Goal: Transaction & Acquisition: Book appointment/travel/reservation

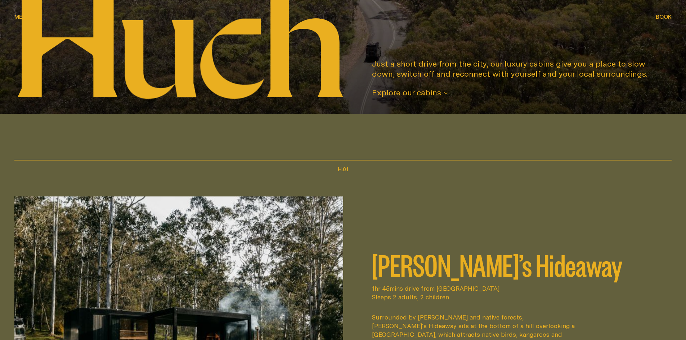
scroll to position [288, 0]
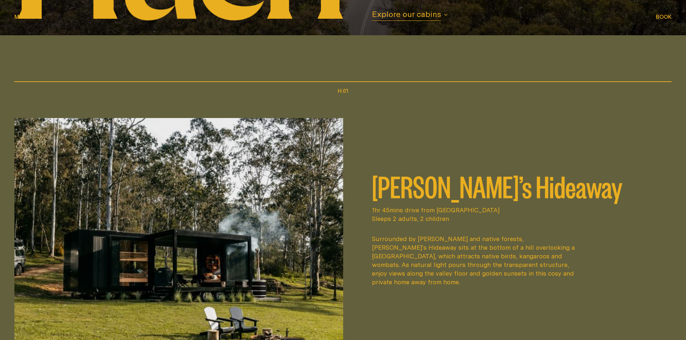
click at [22, 17] on span "Menu" at bounding box center [22, 16] width 16 height 5
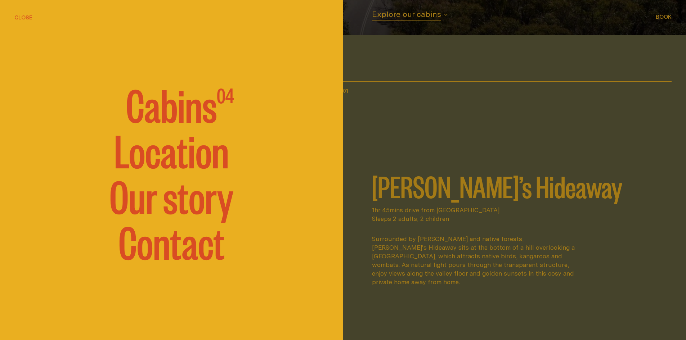
click at [179, 202] on link "Our story" at bounding box center [172, 195] width 124 height 43
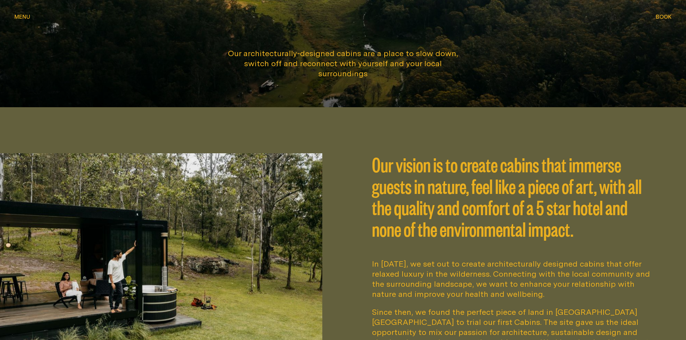
scroll to position [252, 0]
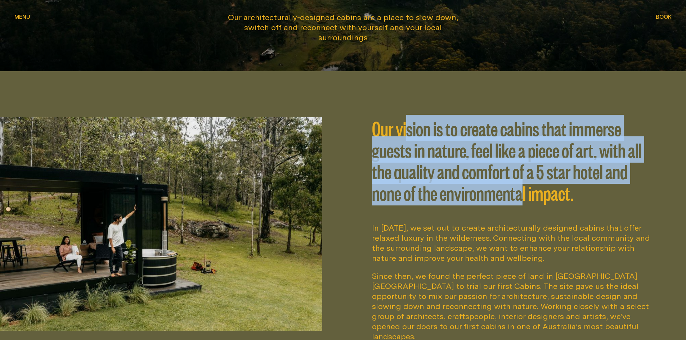
drag, startPoint x: 406, startPoint y: 135, endPoint x: 543, endPoint y: 195, distance: 149.6
click at [540, 195] on p "Our vision is to create cabins that immerse guests in nature, feel like a piece…" at bounding box center [515, 166] width 286 height 98
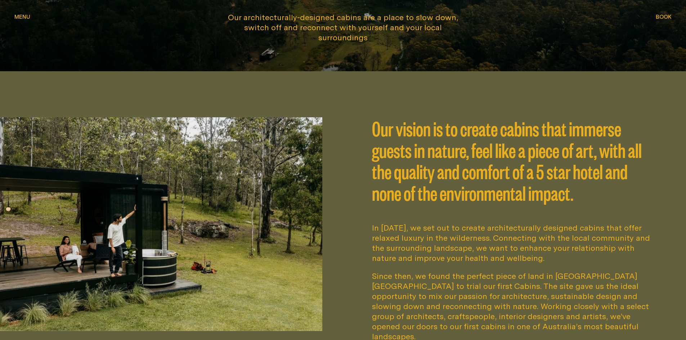
click at [549, 195] on p "Our vision is to create cabins that immerse guests in nature, feel like a piece…" at bounding box center [515, 166] width 286 height 98
click at [661, 113] on div "Our vision is to create cabins that immerse guests in nature, feel like a piece…" at bounding box center [343, 229] width 686 height 317
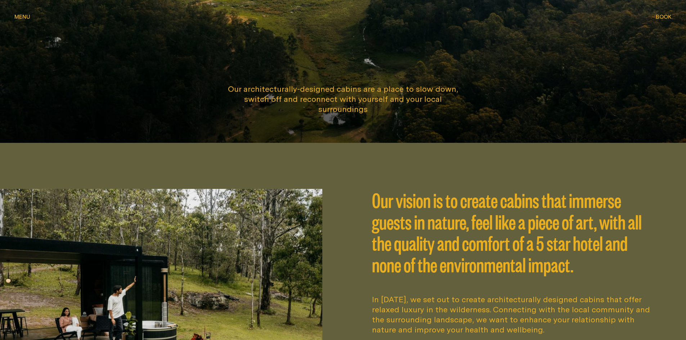
scroll to position [78, 0]
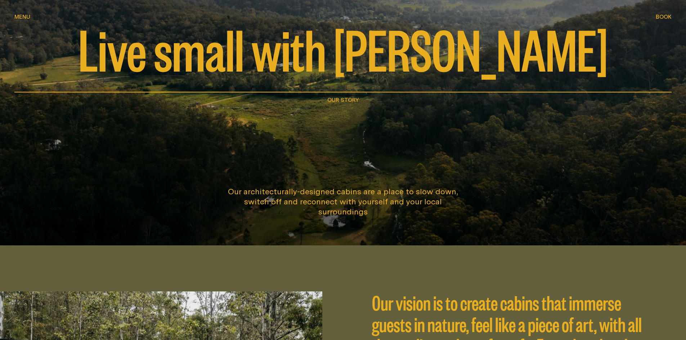
click at [15, 14] on span "Menu" at bounding box center [22, 11] width 16 height 5
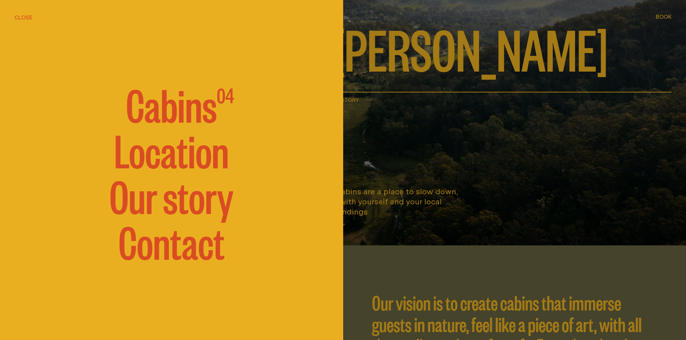
click at [192, 109] on span "Cabins" at bounding box center [171, 103] width 91 height 43
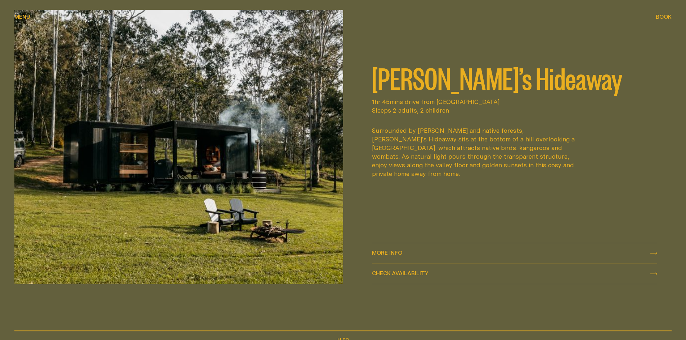
scroll to position [396, 0]
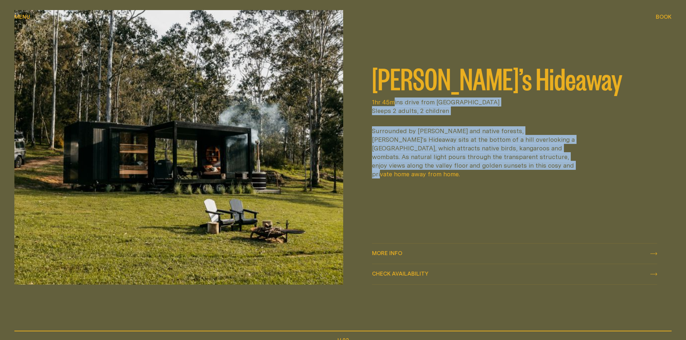
drag, startPoint x: 392, startPoint y: 109, endPoint x: 516, endPoint y: 186, distance: 146.3
click at [516, 186] on div "[PERSON_NAME]’s Hideaway 1hr 45mins drive from [GEOGRAPHIC_DATA] Sleeps 2 adult…" at bounding box center [515, 121] width 286 height 222
click at [519, 186] on div "[PERSON_NAME]’s Hideaway 1hr 45mins drive from [GEOGRAPHIC_DATA] Sleeps 2 adult…" at bounding box center [515, 121] width 286 height 222
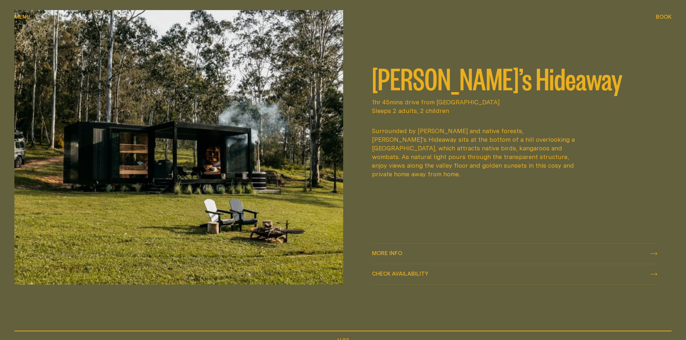
click at [406, 250] on div "More info More info" at bounding box center [515, 254] width 286 height 9
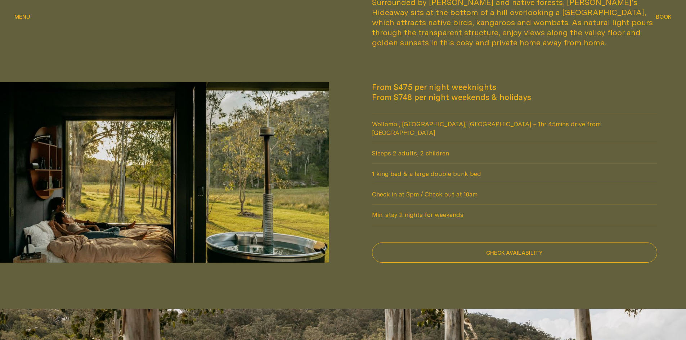
scroll to position [649, 0]
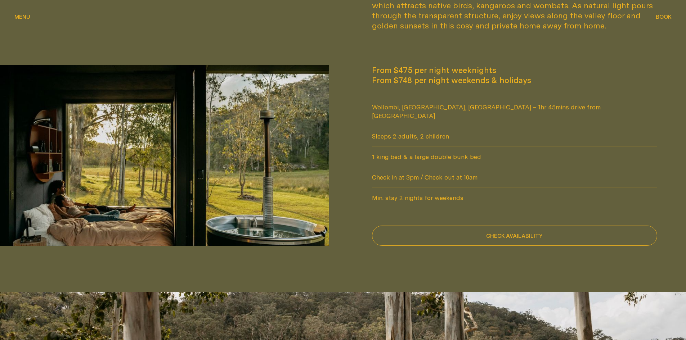
drag, startPoint x: 414, startPoint y: 105, endPoint x: 530, endPoint y: 192, distance: 145.6
click at [530, 192] on ul "Wollombi, [GEOGRAPHIC_DATA], [GEOGRAPHIC_DATA] – 1hr 45mins drive from [GEOGRAP…" at bounding box center [515, 153] width 286 height 112
click at [422, 147] on span "1 king bed & a large double bunk bed" at bounding box center [515, 157] width 286 height 20
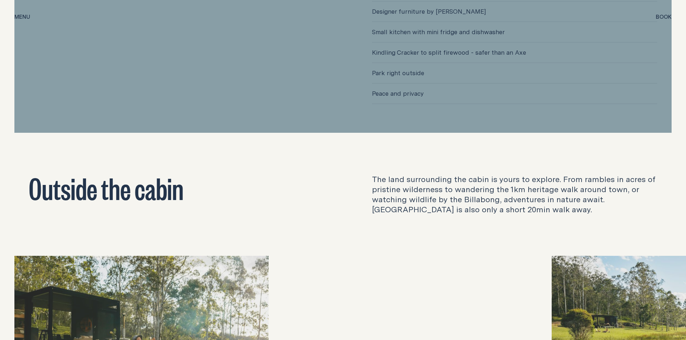
scroll to position [2270, 0]
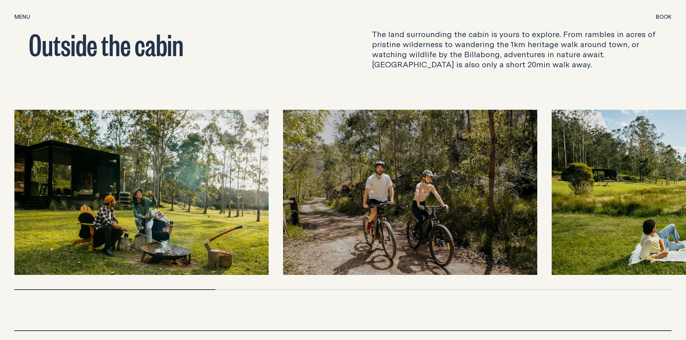
click at [617, 186] on img at bounding box center [679, 192] width 254 height 165
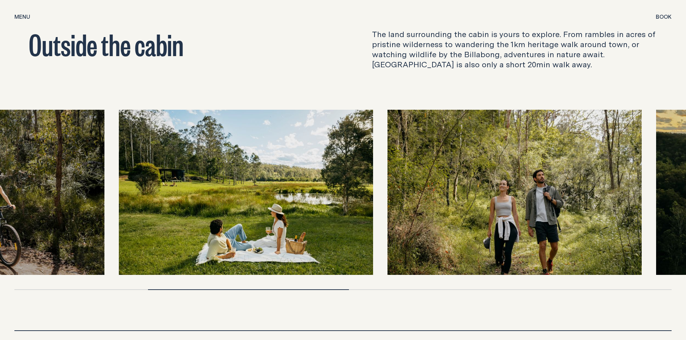
drag, startPoint x: 608, startPoint y: 185, endPoint x: 174, endPoint y: 173, distance: 433.6
click at [174, 173] on img at bounding box center [246, 192] width 254 height 165
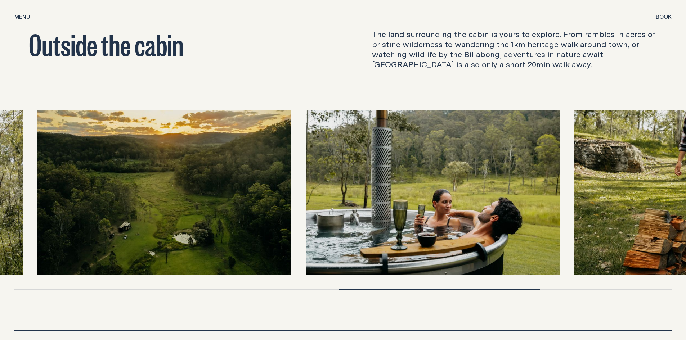
drag, startPoint x: 583, startPoint y: 168, endPoint x: 65, endPoint y: 169, distance: 518.5
click at [65, 169] on img at bounding box center [164, 192] width 254 height 165
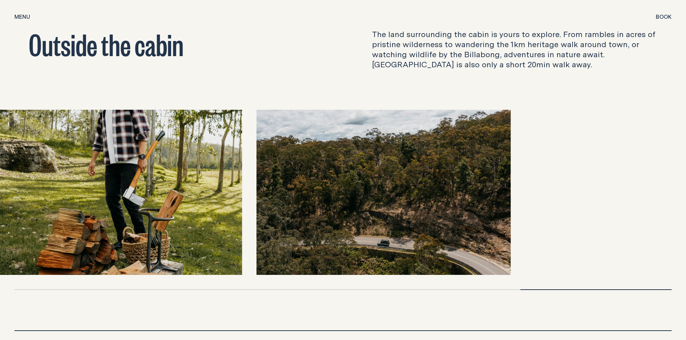
drag, startPoint x: 561, startPoint y: 173, endPoint x: -129, endPoint y: 179, distance: 690.0
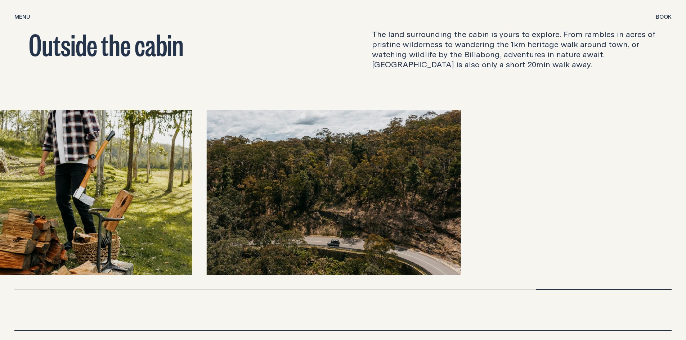
drag, startPoint x: 233, startPoint y: 177, endPoint x: -58, endPoint y: 174, distance: 290.8
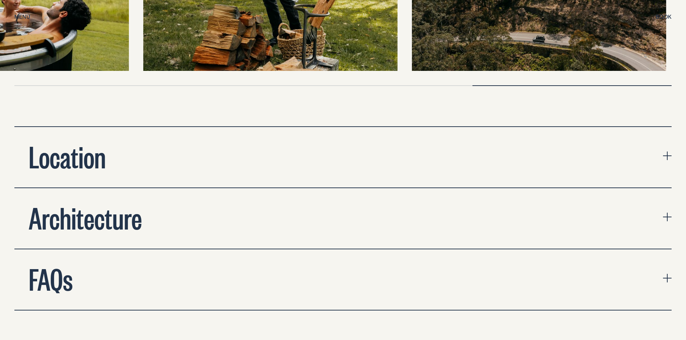
scroll to position [2522, 0]
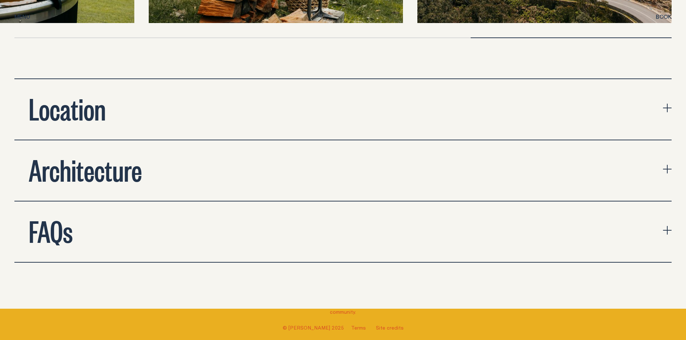
click at [163, 115] on button "Location" at bounding box center [343, 109] width 658 height 61
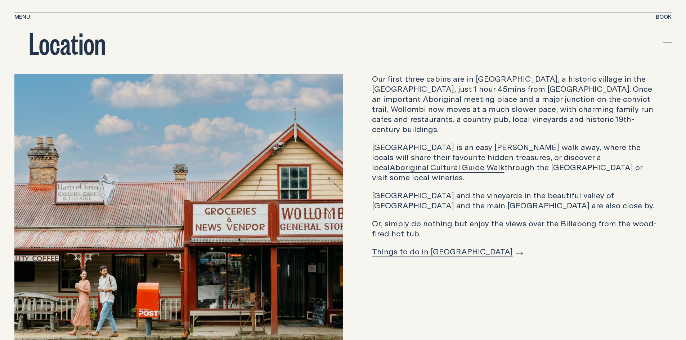
scroll to position [2594, 0]
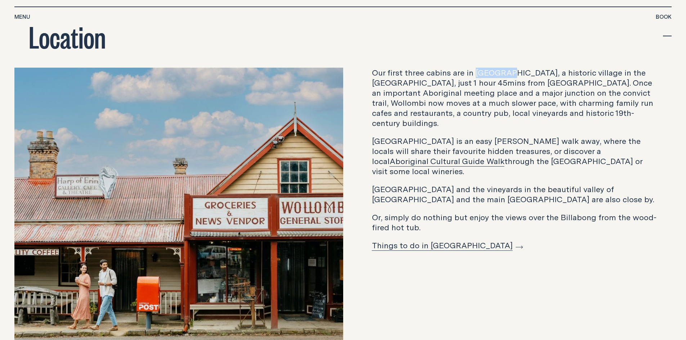
drag, startPoint x: 476, startPoint y: 63, endPoint x: 509, endPoint y: 66, distance: 32.6
click at [509, 68] on p "Our first three cabins are in [GEOGRAPHIC_DATA], a historic village in the [GEO…" at bounding box center [515, 98] width 286 height 61
copy p "Wollombi"
click at [542, 68] on p "Our first three cabins are in [GEOGRAPHIC_DATA], a historic village in the [GEO…" at bounding box center [515, 98] width 286 height 61
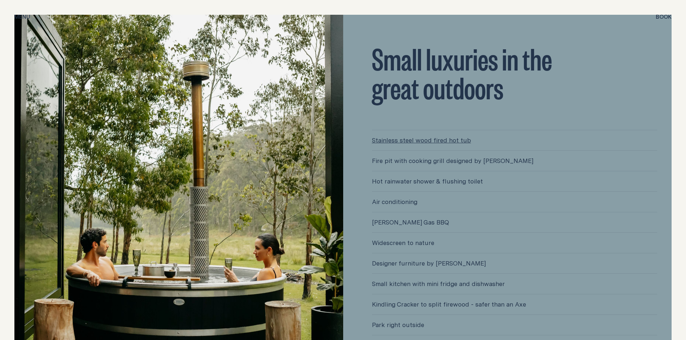
scroll to position [1910, 0]
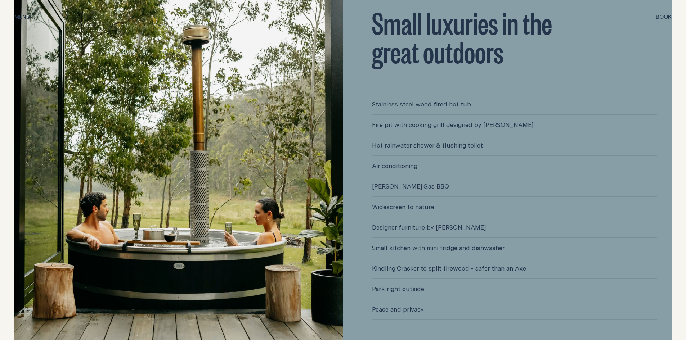
click at [439, 97] on link "Stainless steel wood fired hot tub" at bounding box center [515, 104] width 286 height 20
click at [459, 137] on span "Hot rainwater shower & flushing toilet" at bounding box center [515, 145] width 286 height 20
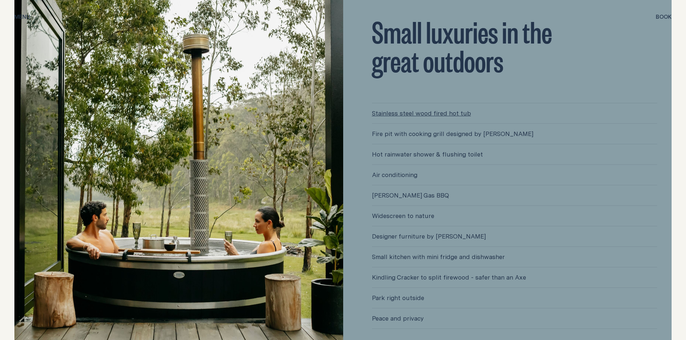
scroll to position [1802, 0]
